Goal: Find specific page/section

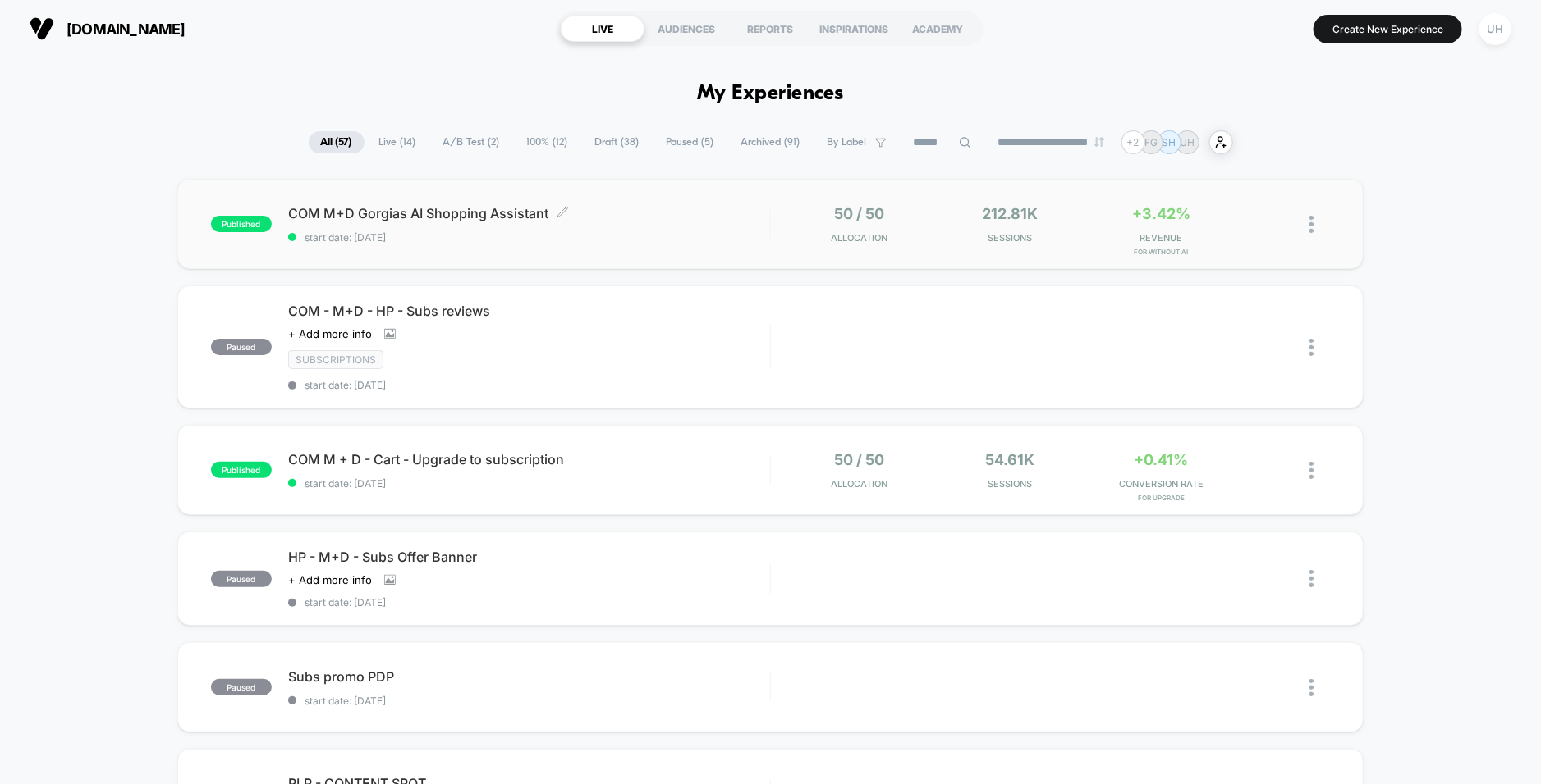
click at [669, 215] on span "COM M+D Gorgias AI Shopping Assistant Click to edit experience details" at bounding box center [529, 213] width 482 height 17
